Goal: Book appointment/travel/reservation

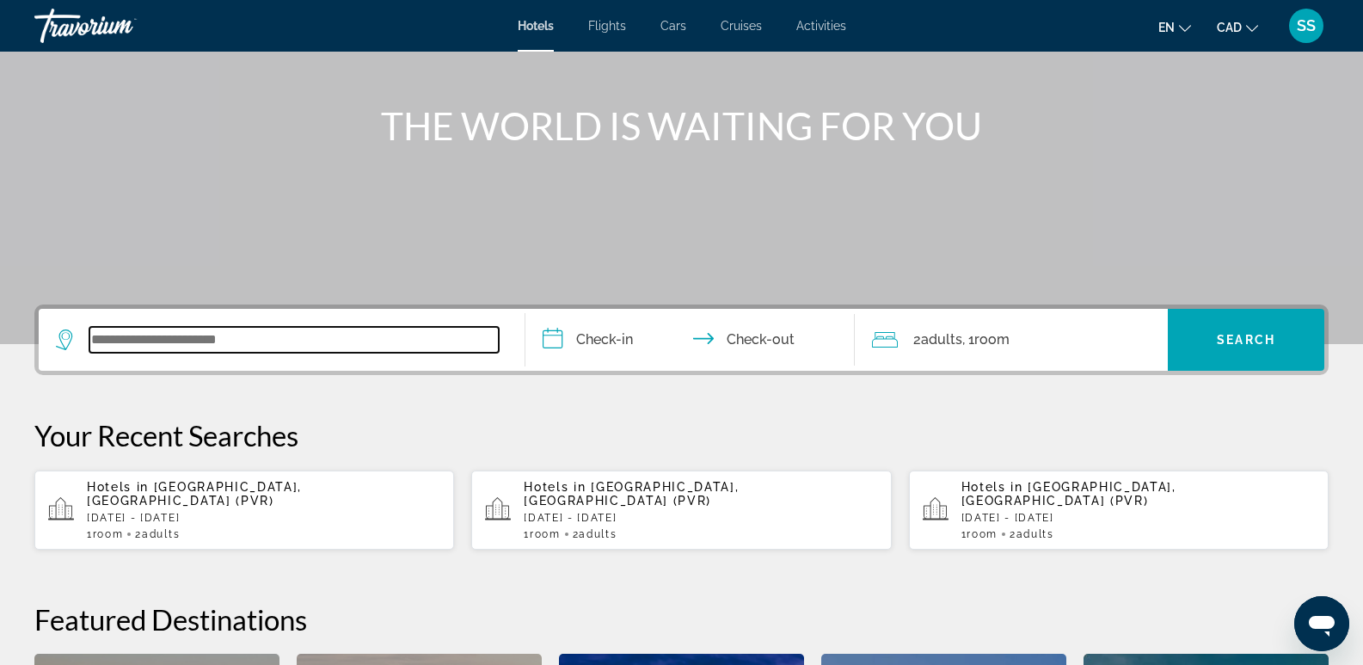
click at [200, 338] on input "Search widget" at bounding box center [293, 340] width 409 height 26
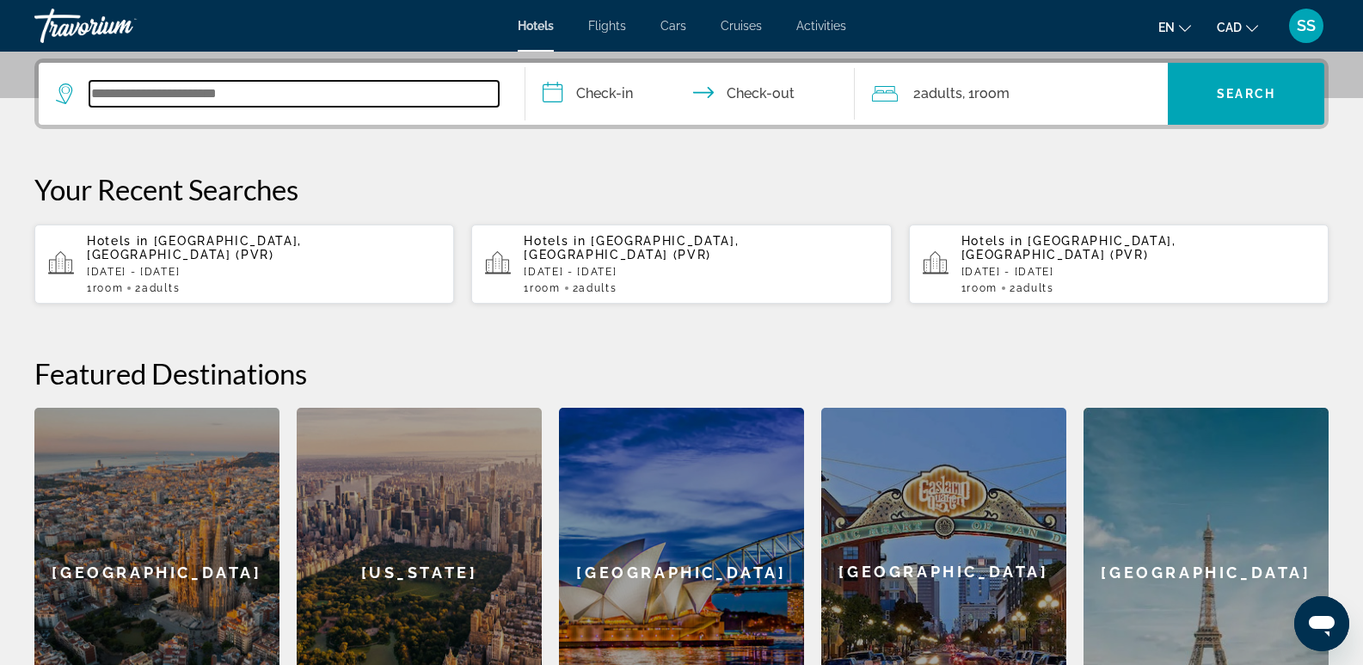
scroll to position [421, 0]
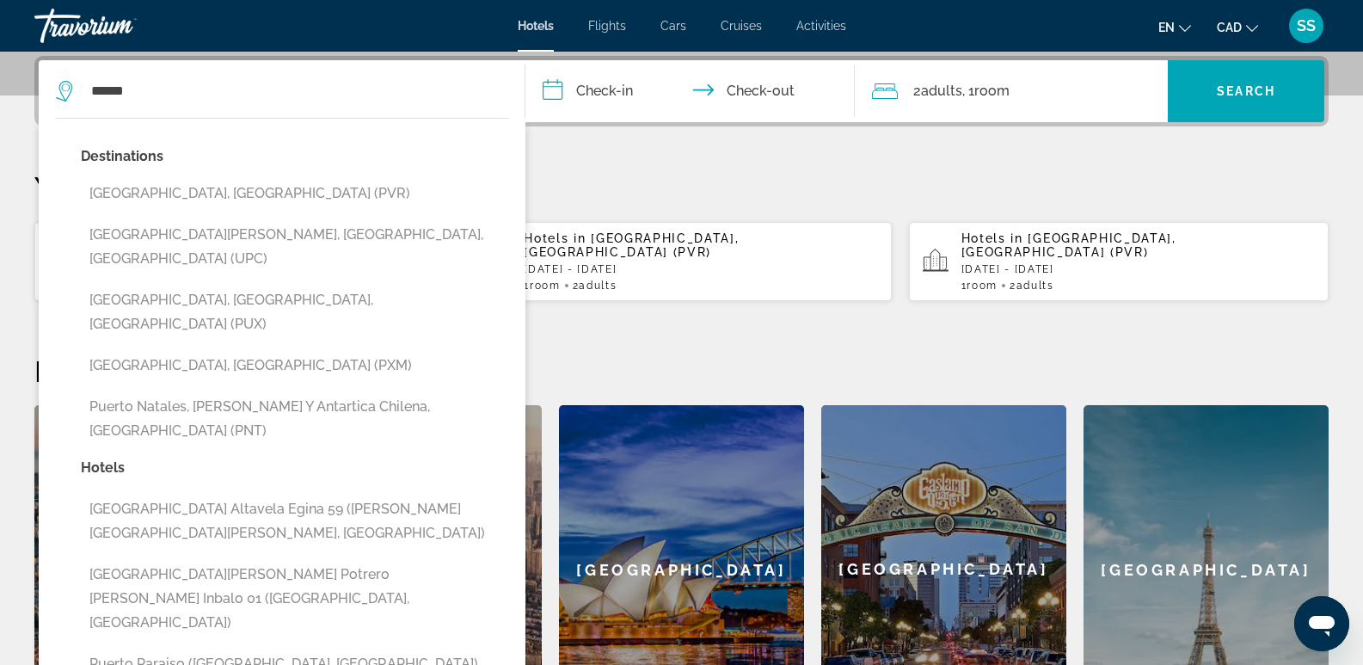
click at [237, 183] on button "[GEOGRAPHIC_DATA], [GEOGRAPHIC_DATA] (PVR)" at bounding box center [294, 193] width 427 height 33
type input "**********"
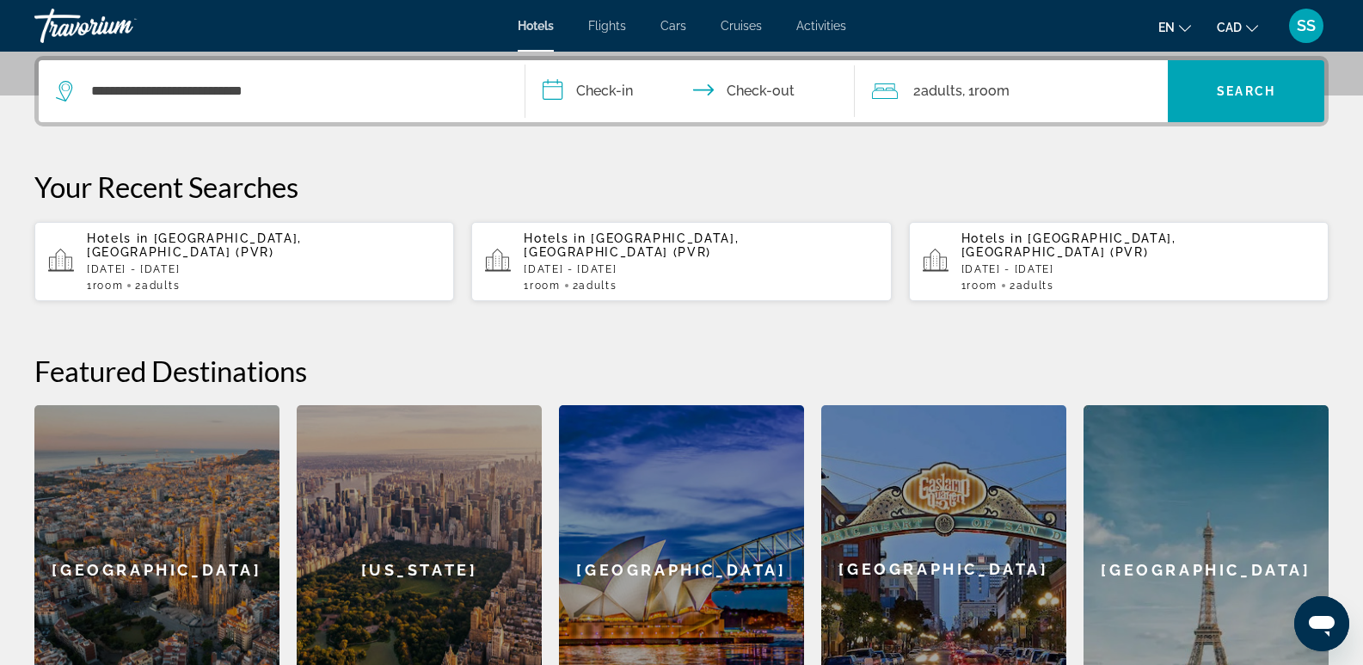
click at [569, 89] on input "**********" at bounding box center [694, 93] width 337 height 67
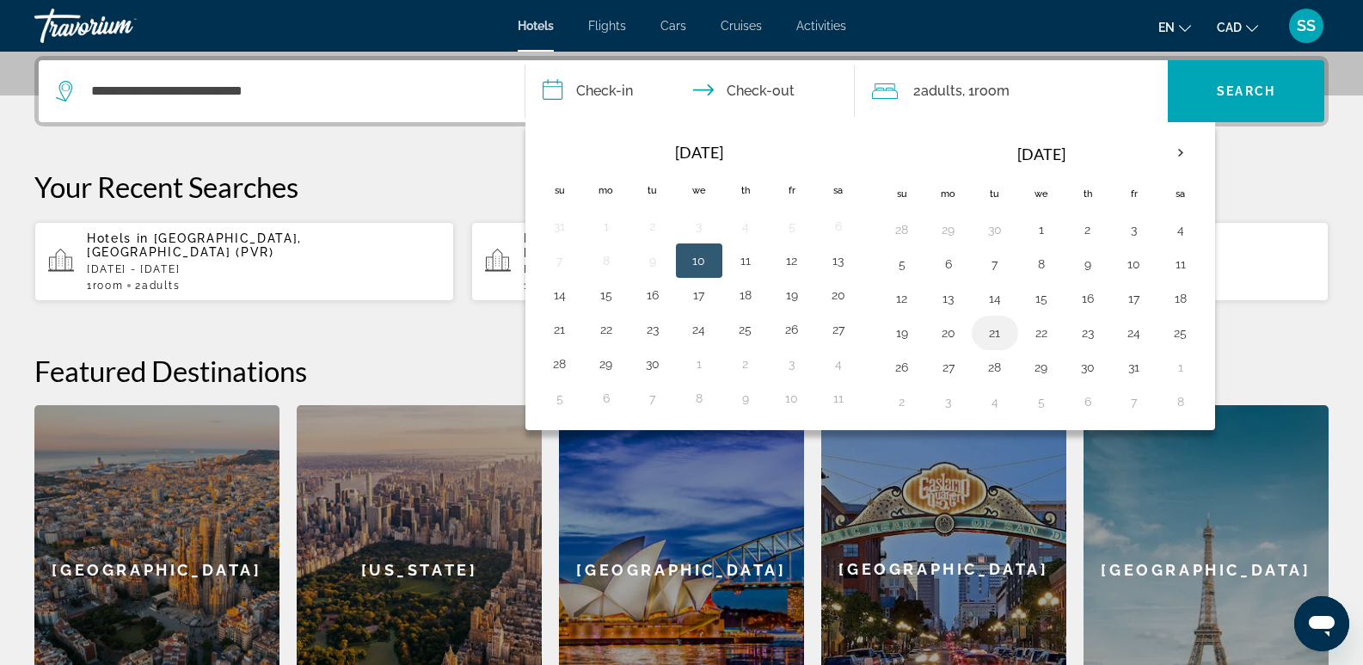
click at [992, 331] on button "21" at bounding box center [995, 333] width 28 height 24
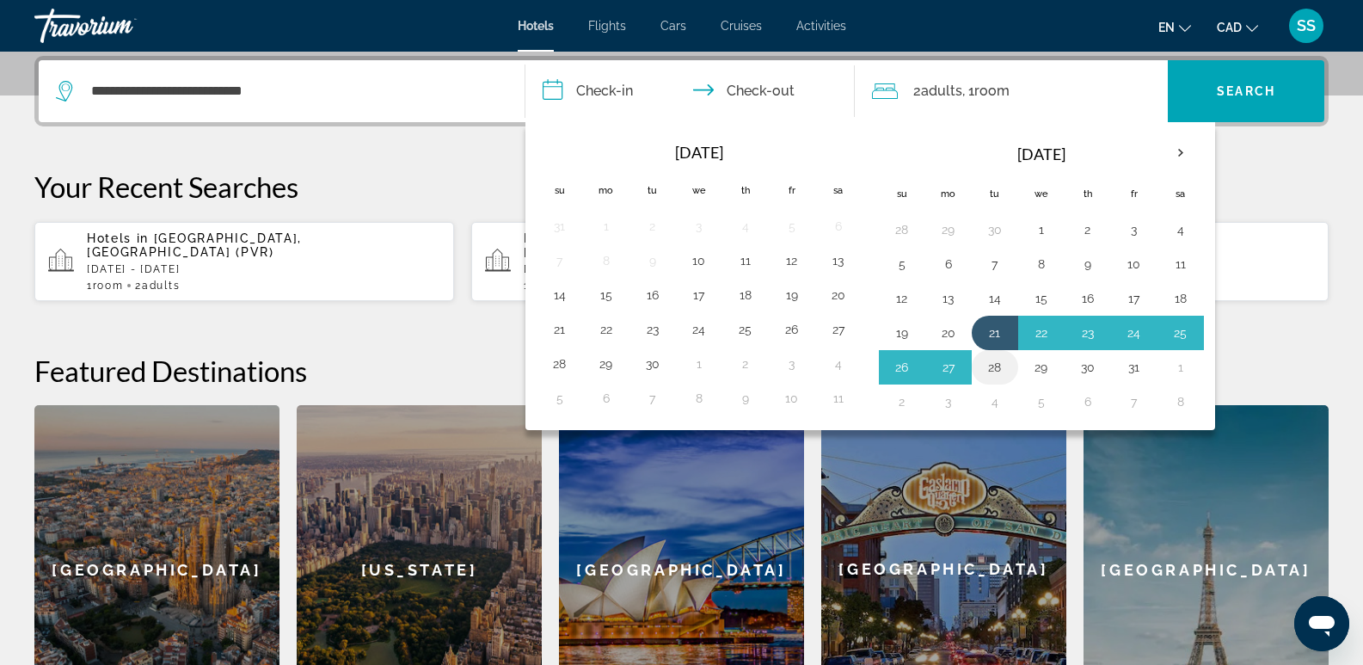
click at [995, 365] on button "28" at bounding box center [995, 367] width 28 height 24
type input "**********"
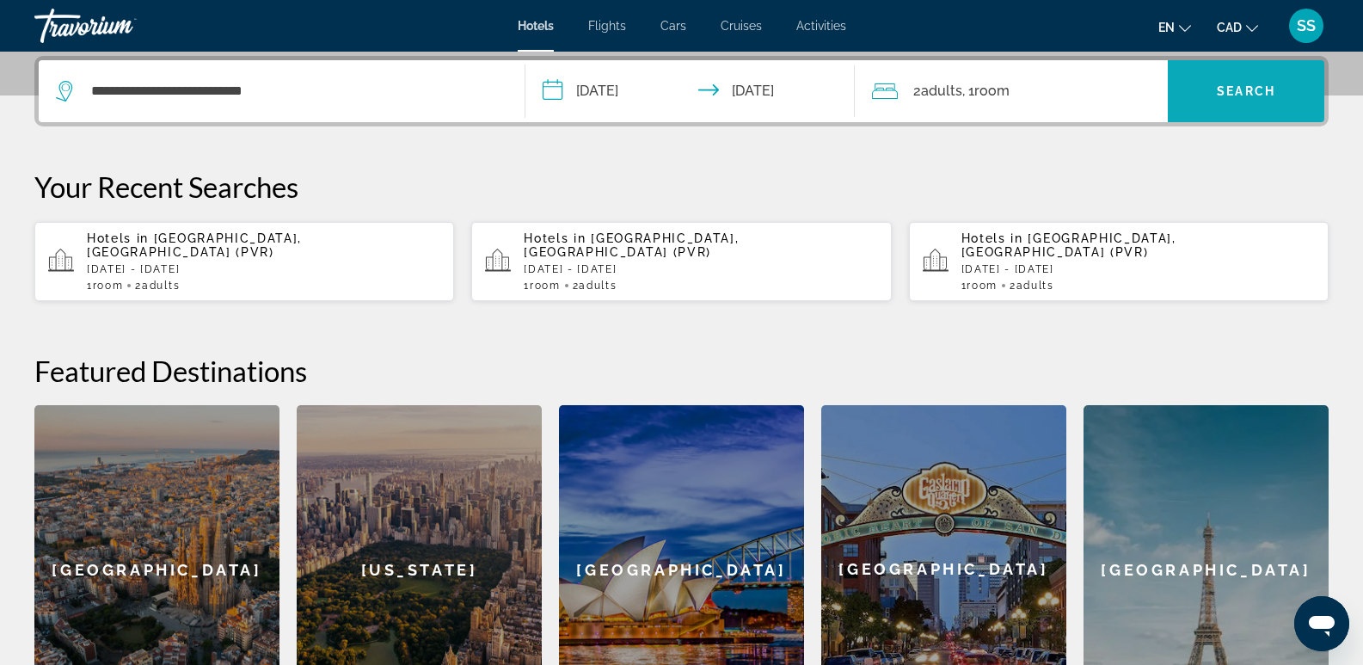
click at [1182, 103] on span "Search widget" at bounding box center [1246, 91] width 157 height 41
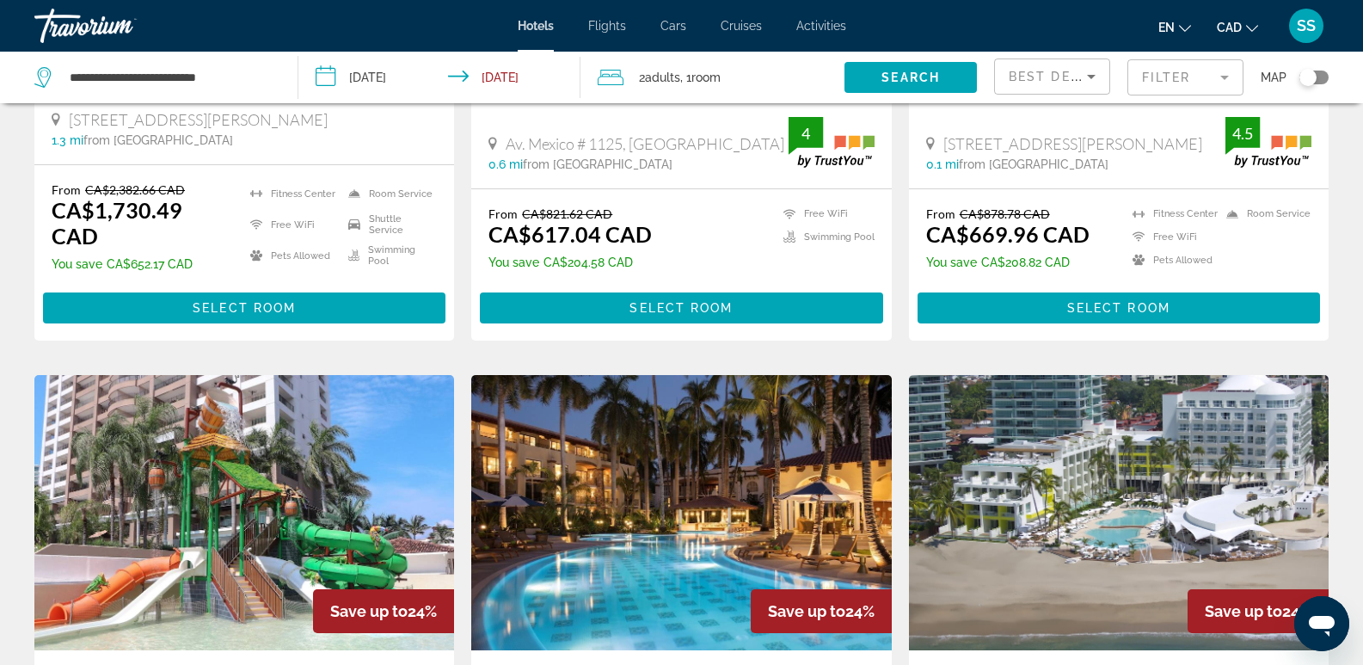
scroll to position [1892, 0]
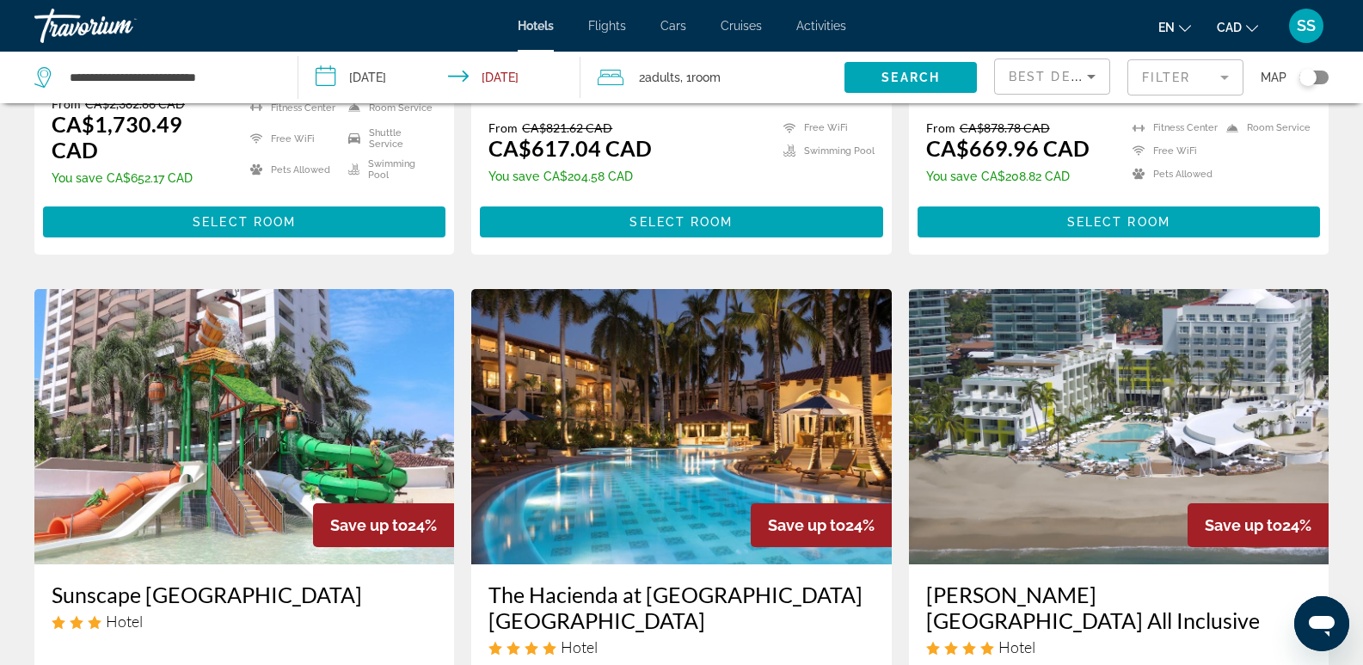
click at [1188, 379] on img "Main content" at bounding box center [1119, 426] width 420 height 275
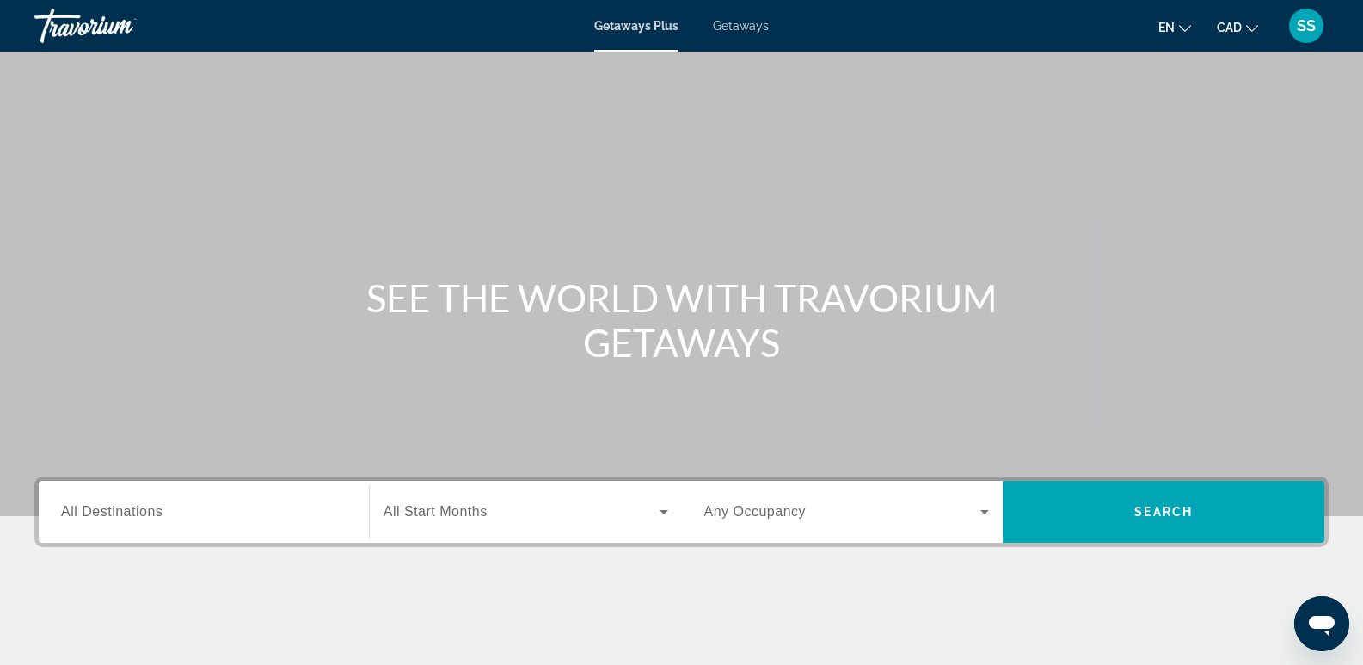
click at [736, 31] on span "Getaways" at bounding box center [741, 26] width 56 height 14
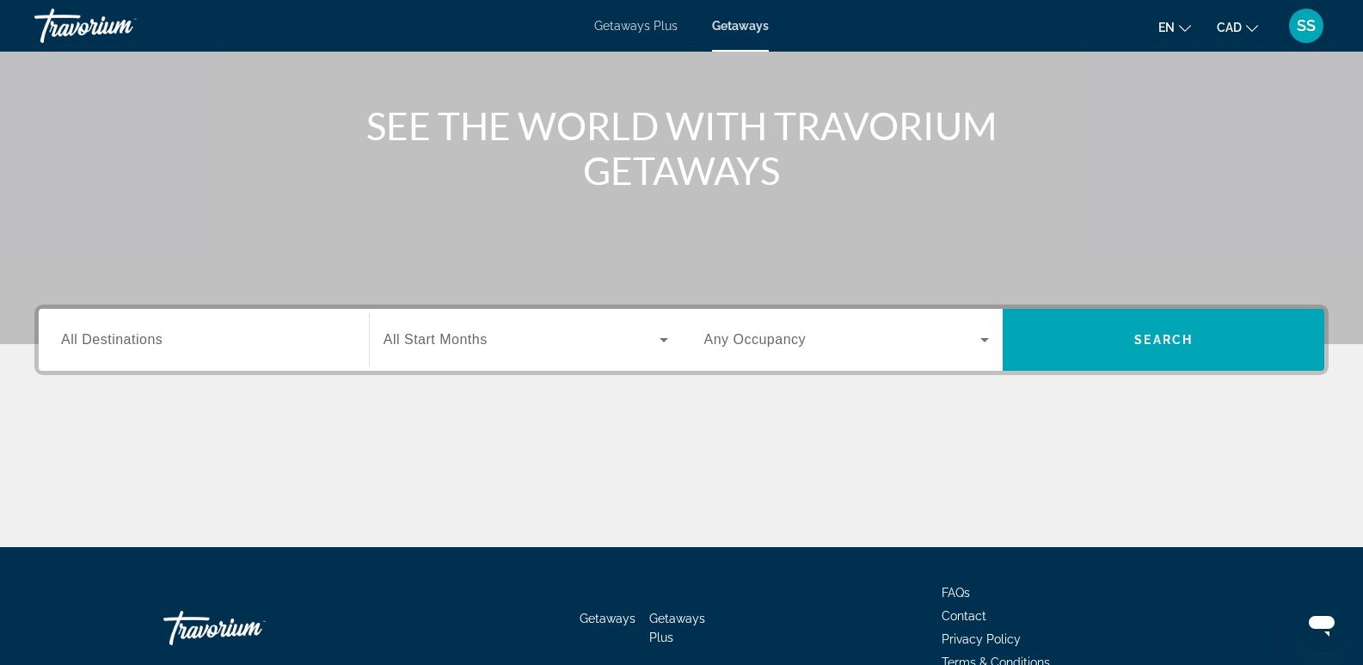
click at [130, 346] on label "Destination All Destinations" at bounding box center [111, 339] width 101 height 15
click at [130, 346] on input "Destination All Destinations" at bounding box center [204, 340] width 286 height 21
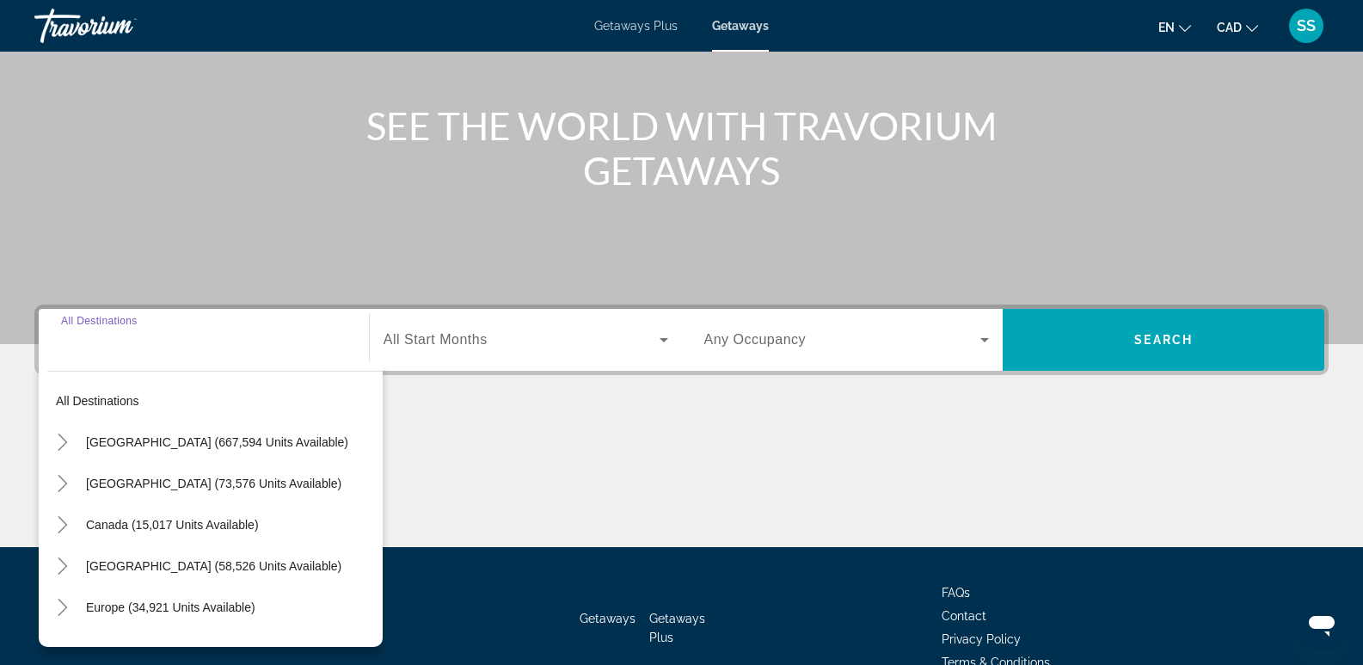
scroll to position [265, 0]
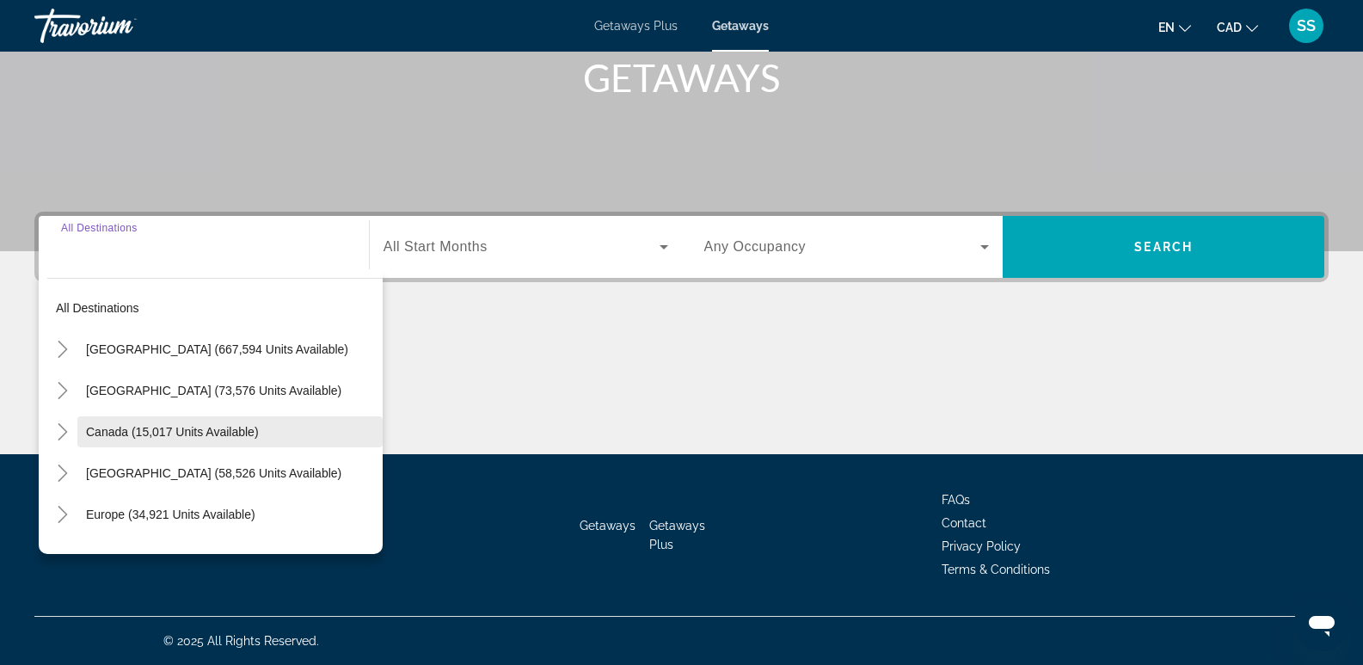
click at [157, 425] on span "Canada (15,017 units available)" at bounding box center [172, 432] width 173 height 14
type input "**********"
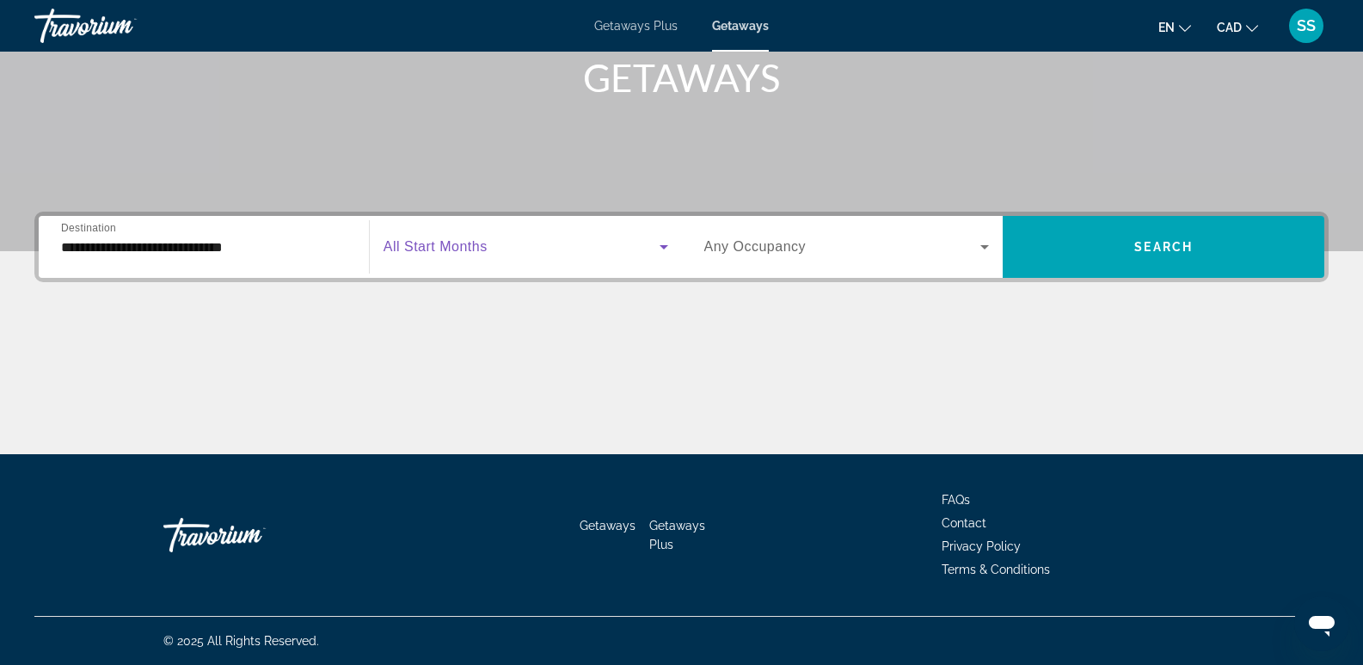
click at [630, 249] on span "Search widget" at bounding box center [522, 247] width 276 height 21
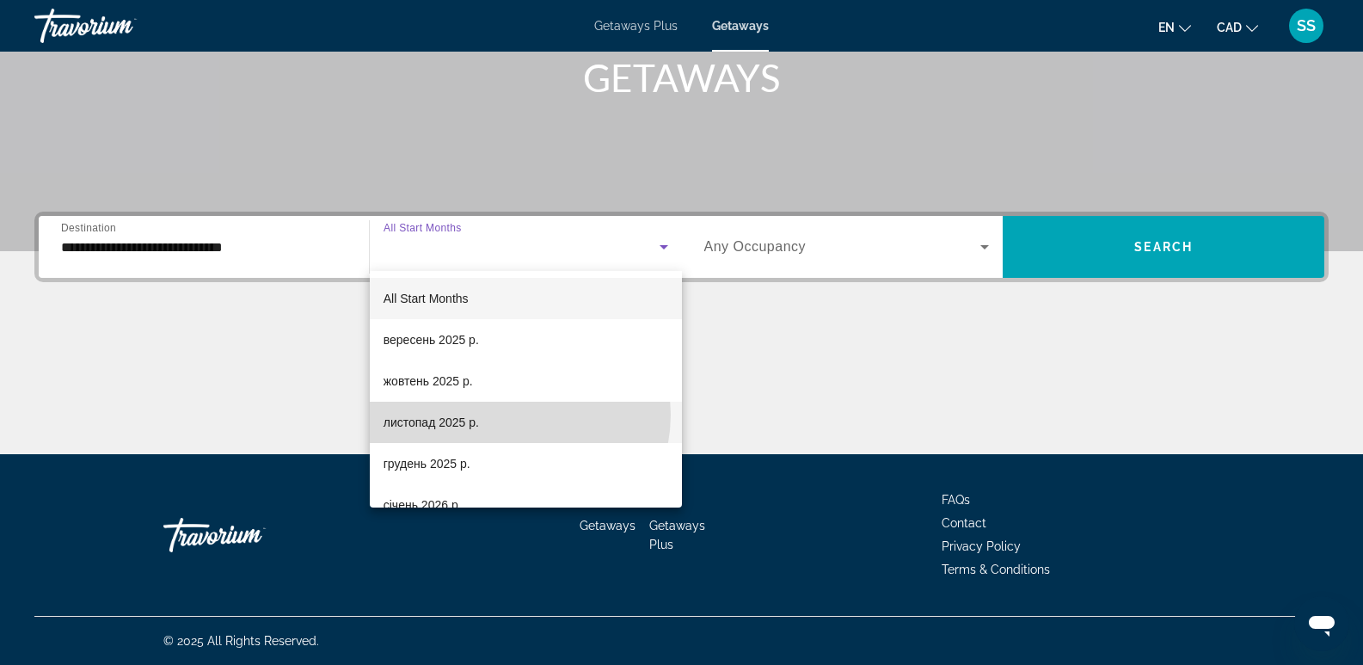
click at [513, 414] on mat-option "листопад 2025 р." at bounding box center [526, 422] width 312 height 41
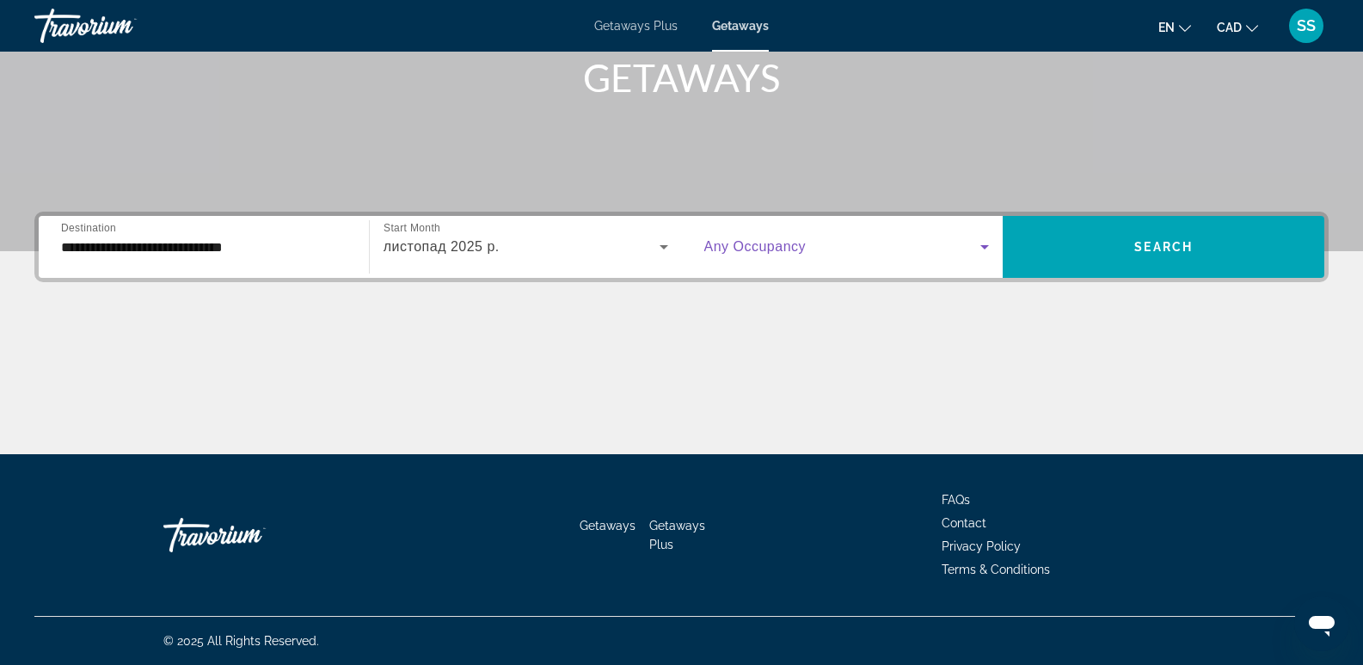
click at [943, 252] on span "Search widget" at bounding box center [842, 247] width 277 height 21
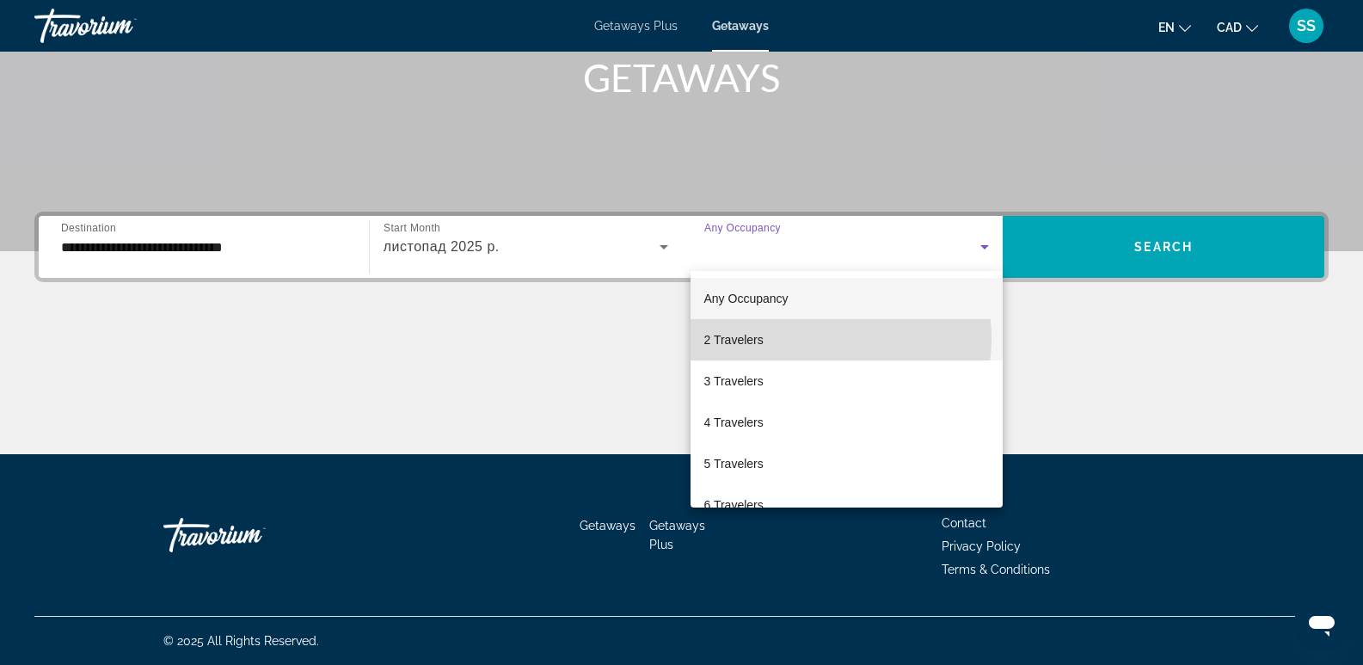
click at [801, 338] on mat-option "2 Travelers" at bounding box center [847, 339] width 313 height 41
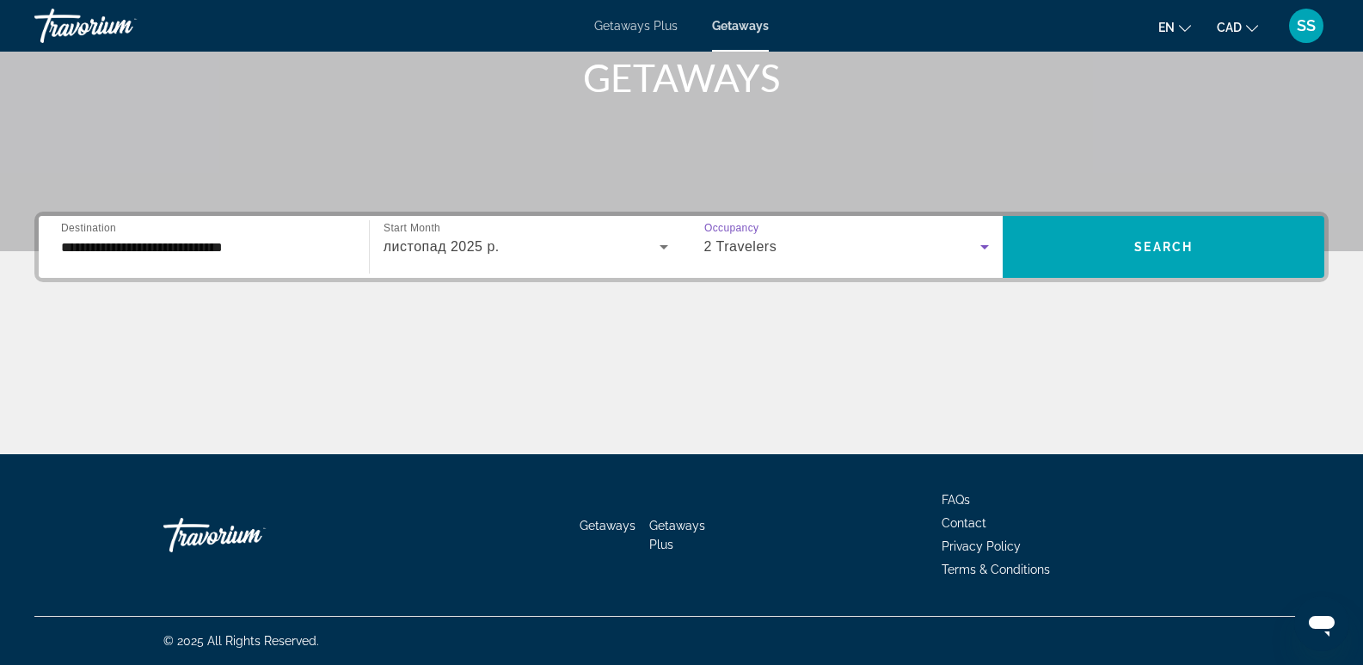
click at [975, 254] on icon "Search widget" at bounding box center [984, 247] width 21 height 21
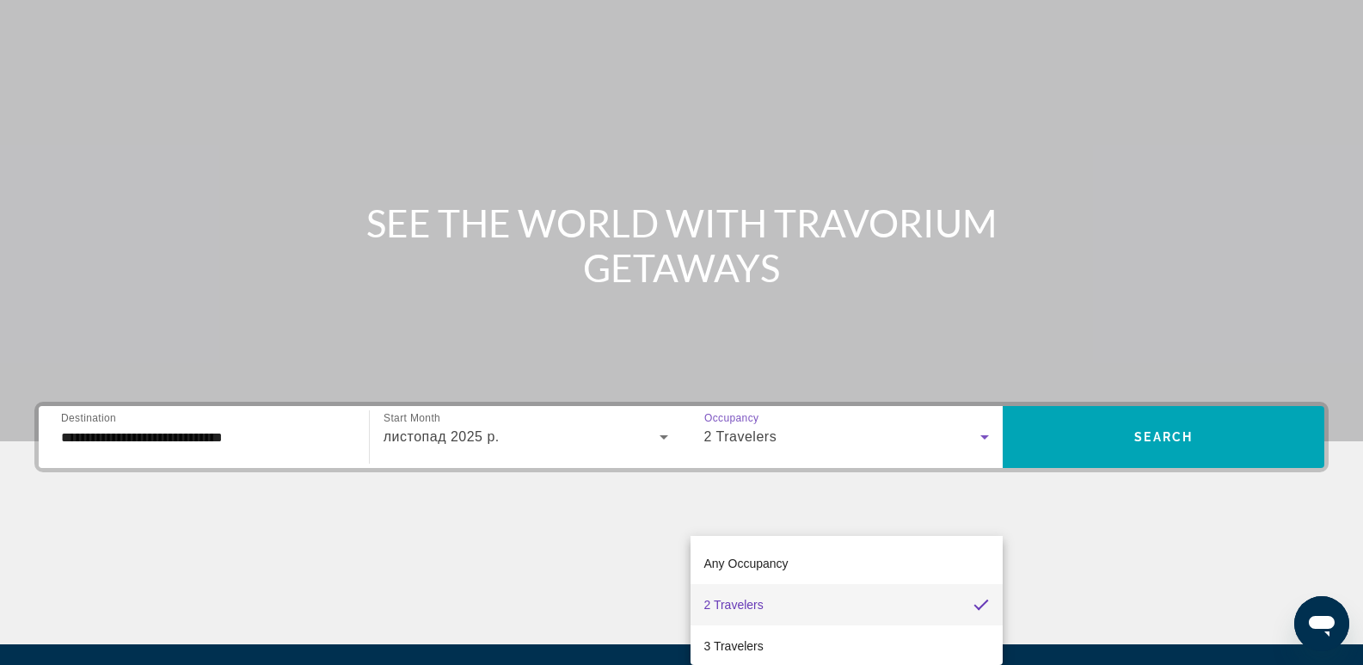
scroll to position [172, 0]
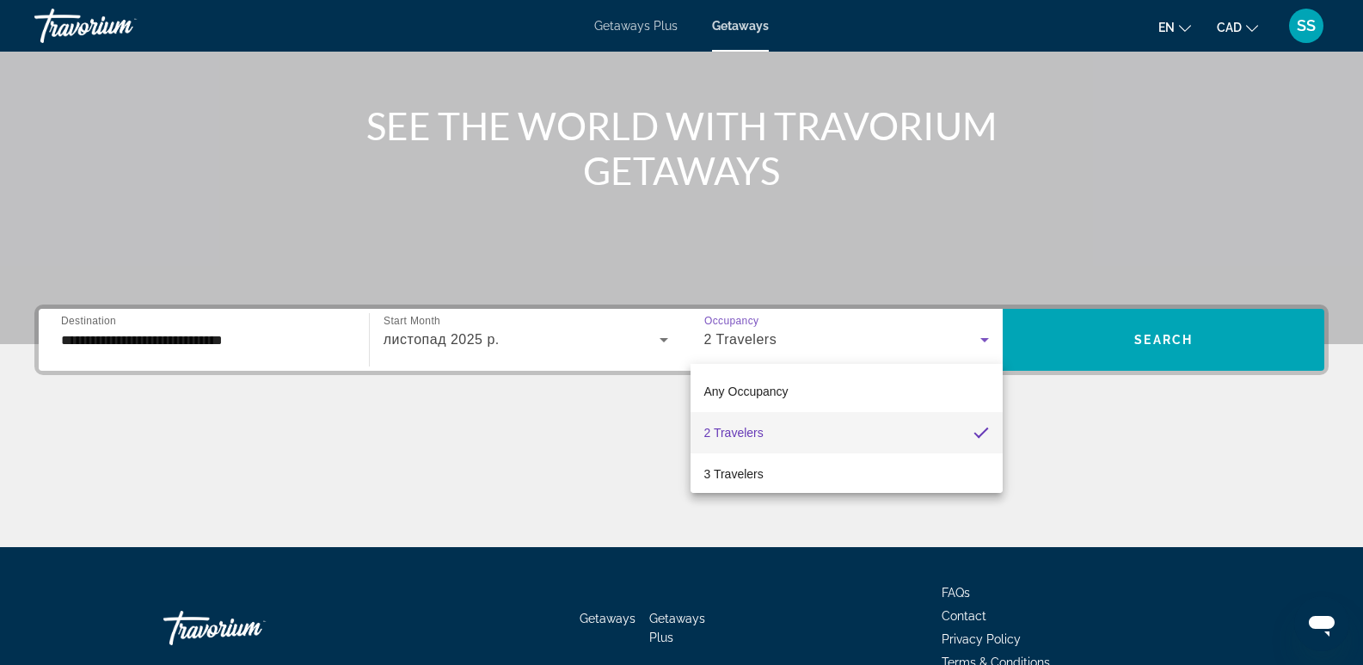
click at [792, 433] on mat-option "2 Travelers" at bounding box center [847, 432] width 313 height 41
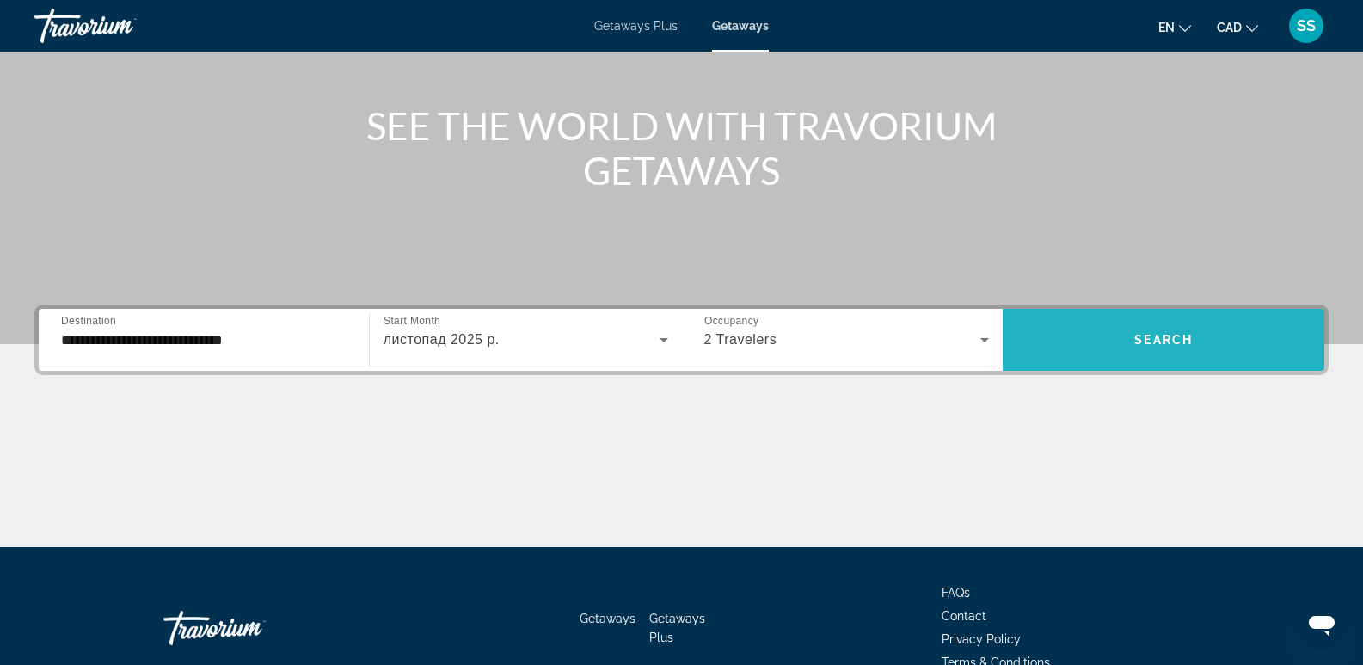
click at [1205, 342] on span "Search widget" at bounding box center [1164, 339] width 322 height 41
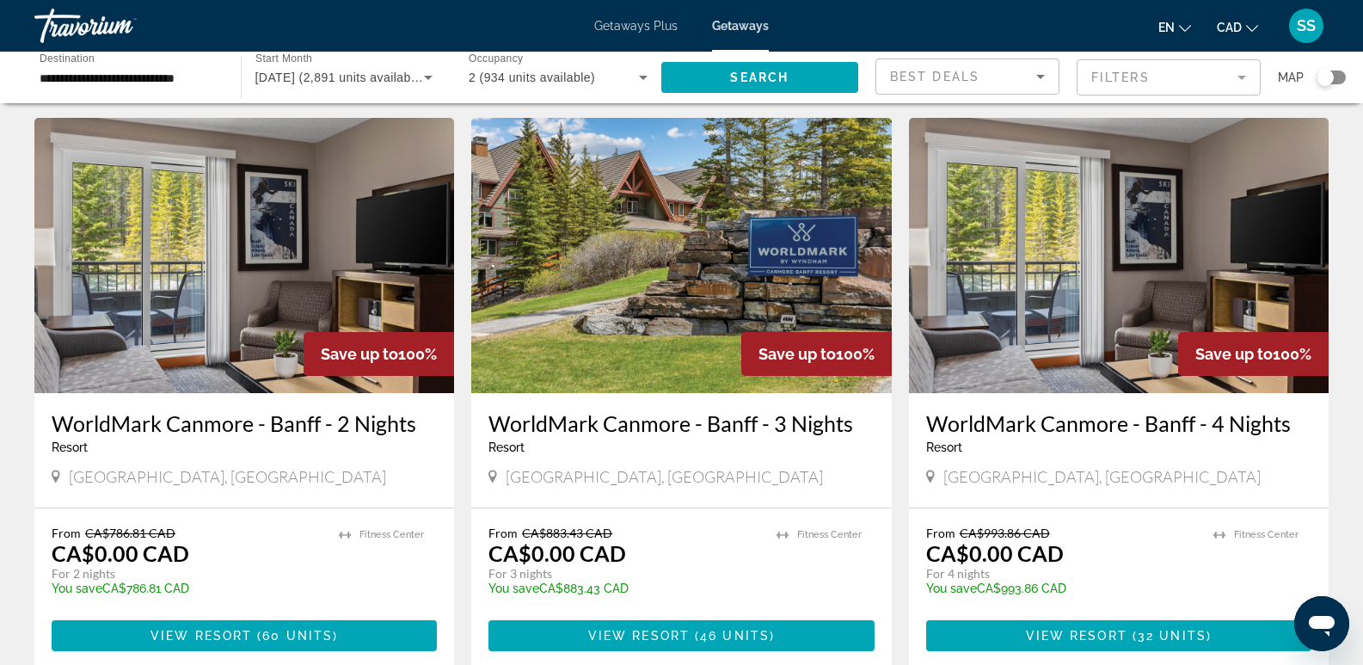
scroll to position [86, 0]
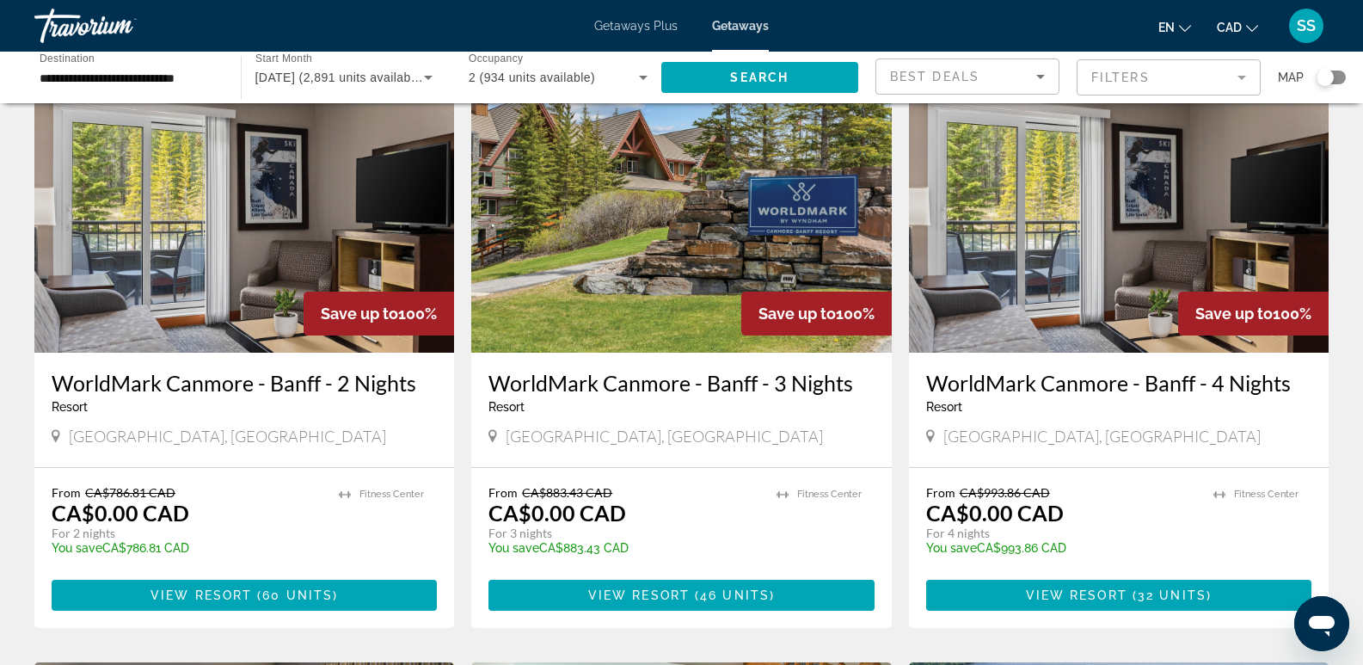
click at [666, 325] on img "Main content" at bounding box center [681, 214] width 420 height 275
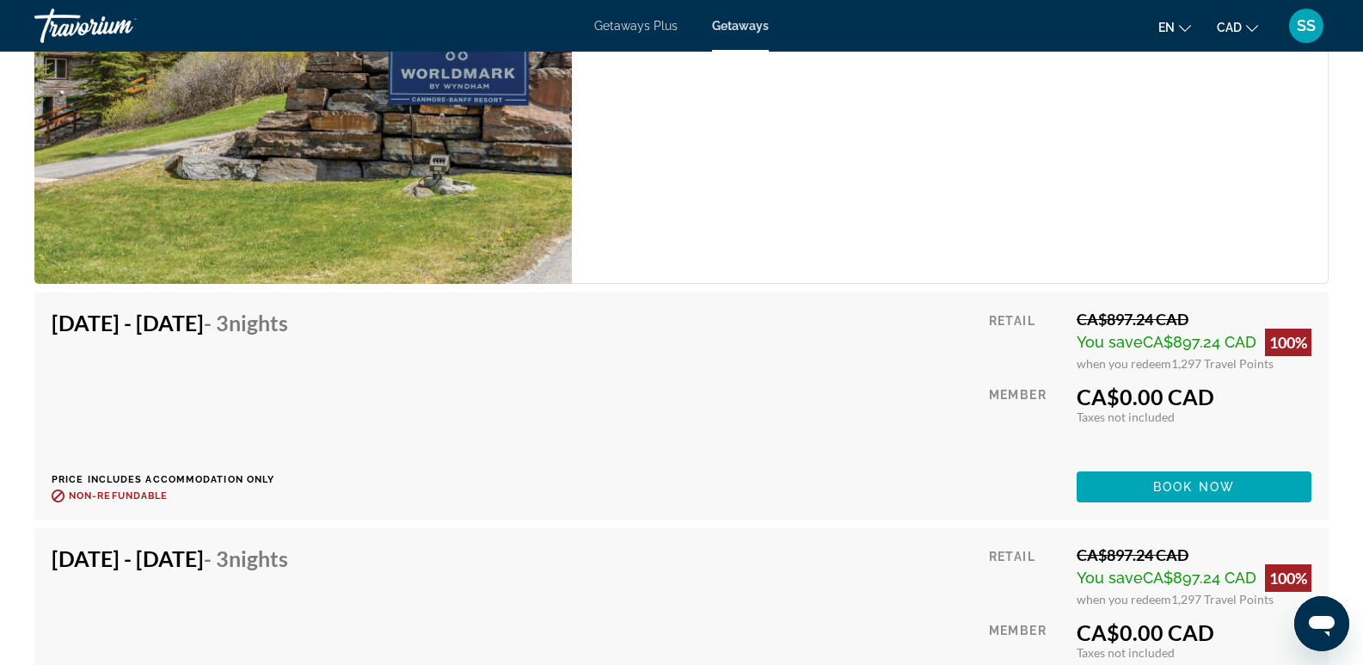
scroll to position [6175, 0]
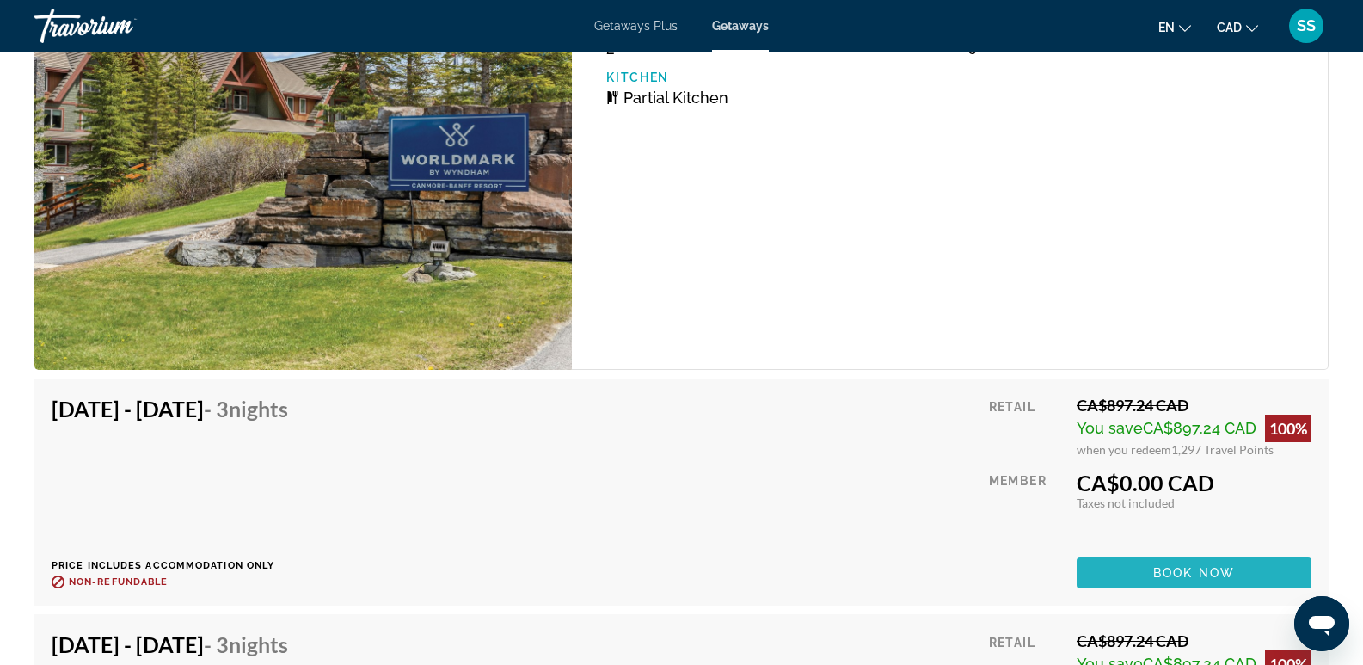
click at [1177, 581] on span "Main content" at bounding box center [1194, 572] width 235 height 41
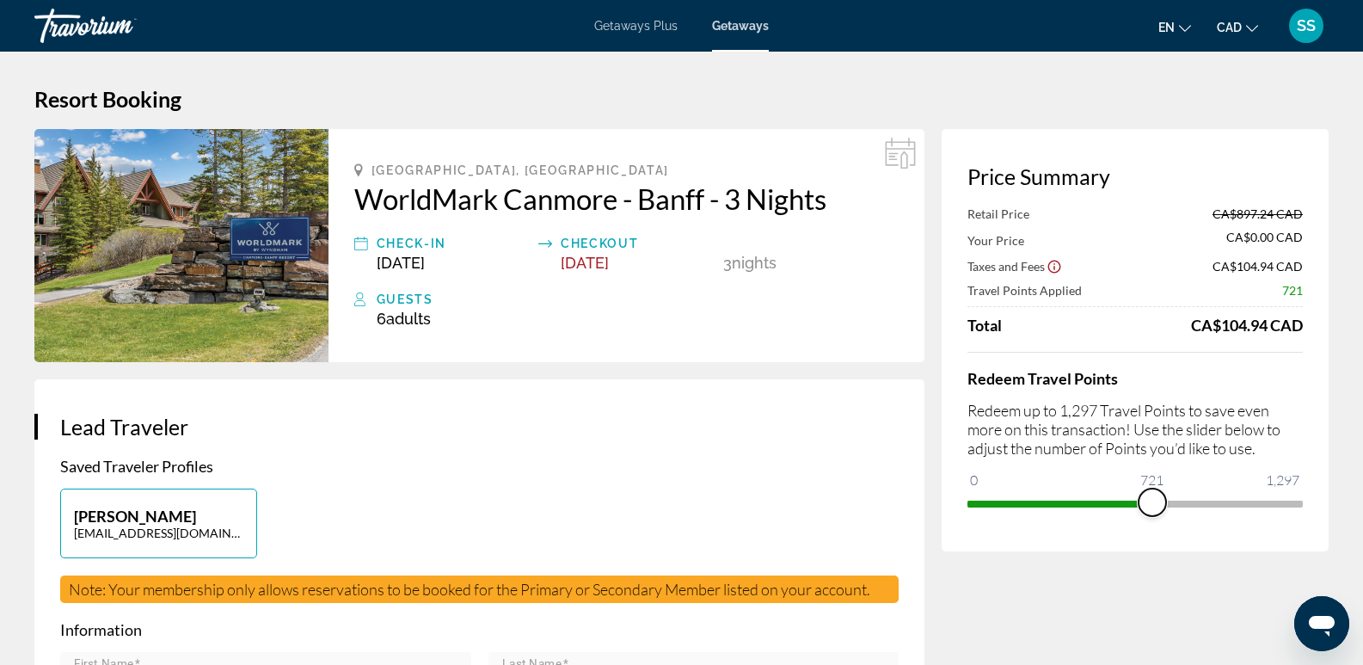
drag, startPoint x: 1290, startPoint y: 504, endPoint x: 1152, endPoint y: 501, distance: 137.6
click at [1152, 501] on span "ngx-slider" at bounding box center [1153, 503] width 28 height 28
drag, startPoint x: 1152, startPoint y: 501, endPoint x: 1137, endPoint y: 504, distance: 15.7
click at [1137, 504] on span "ngx-slider" at bounding box center [1137, 503] width 28 height 28
drag, startPoint x: 1140, startPoint y: 503, endPoint x: 1115, endPoint y: 507, distance: 26.0
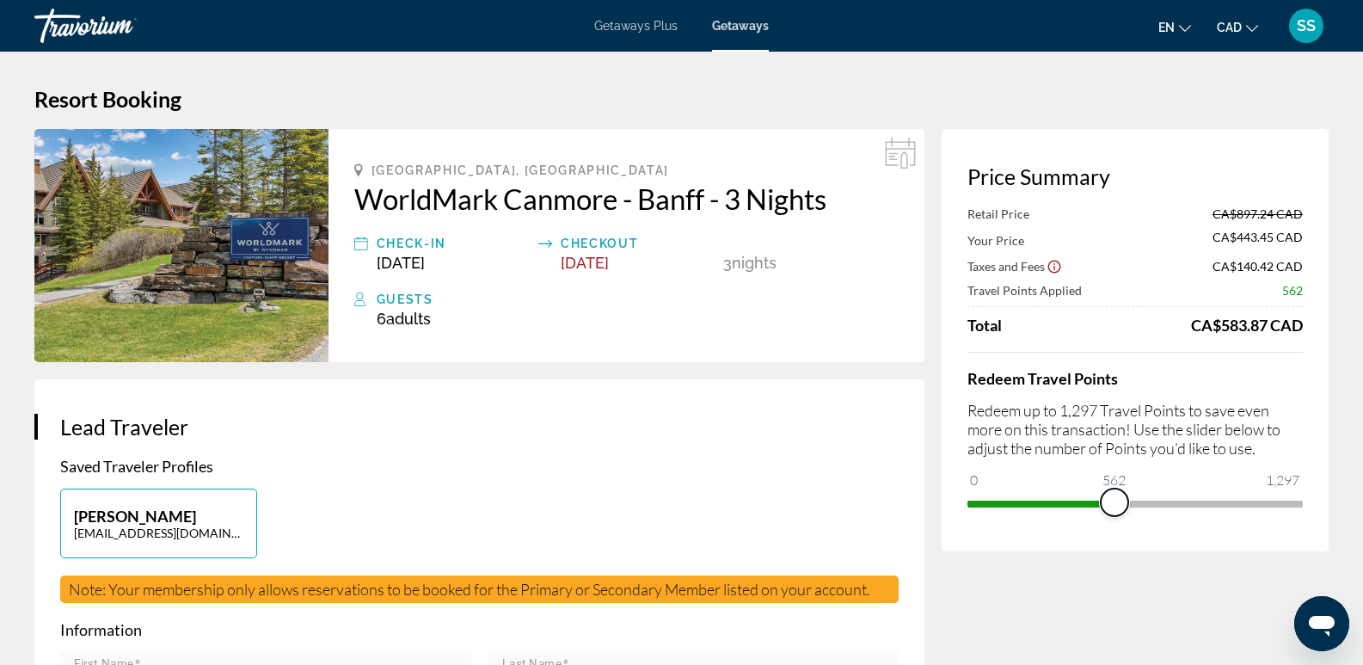
click at [1115, 507] on span "ngx-slider" at bounding box center [1115, 503] width 28 height 28
drag, startPoint x: 1109, startPoint y: 507, endPoint x: 1360, endPoint y: 510, distance: 250.3
